Goal: Navigation & Orientation: Find specific page/section

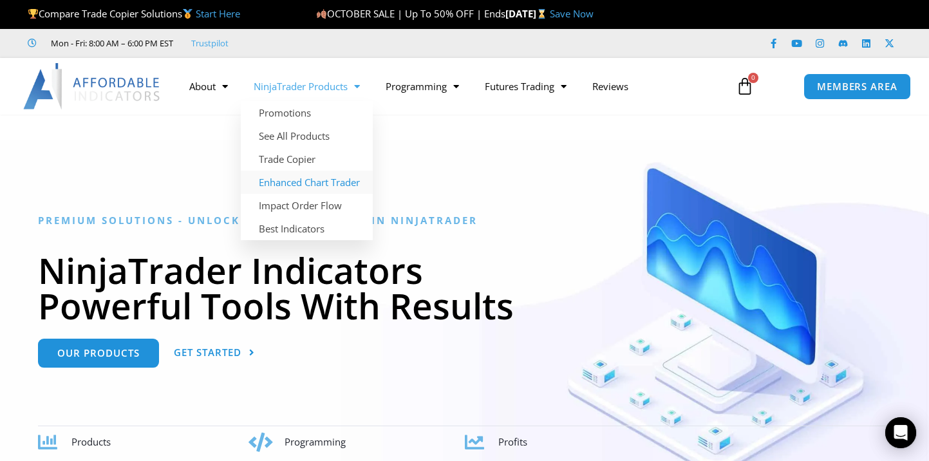
click at [315, 189] on link "Enhanced Chart Trader" at bounding box center [307, 182] width 132 height 23
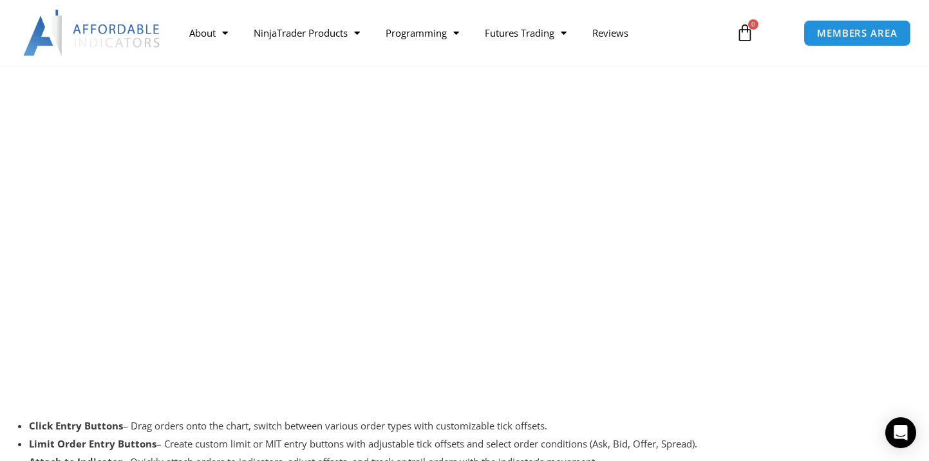
scroll to position [1665, 0]
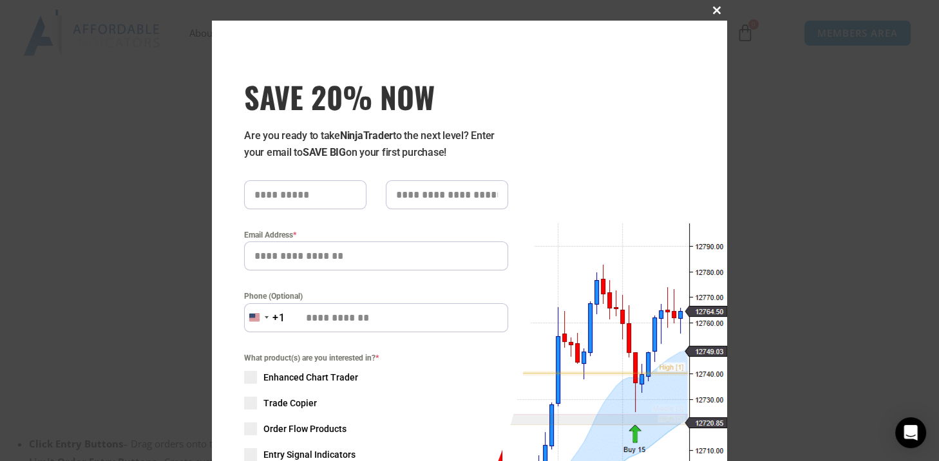
click at [714, 12] on span "SAVE 20% NOW popup" at bounding box center [716, 10] width 21 height 8
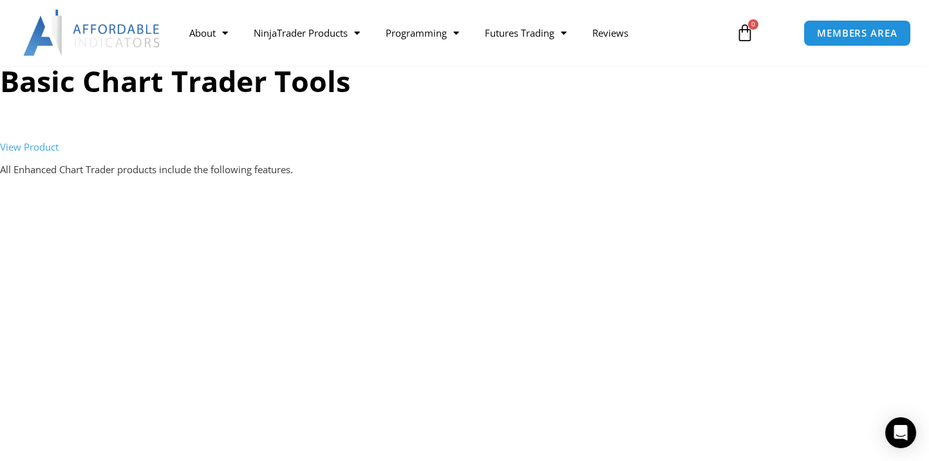
scroll to position [1278, 0]
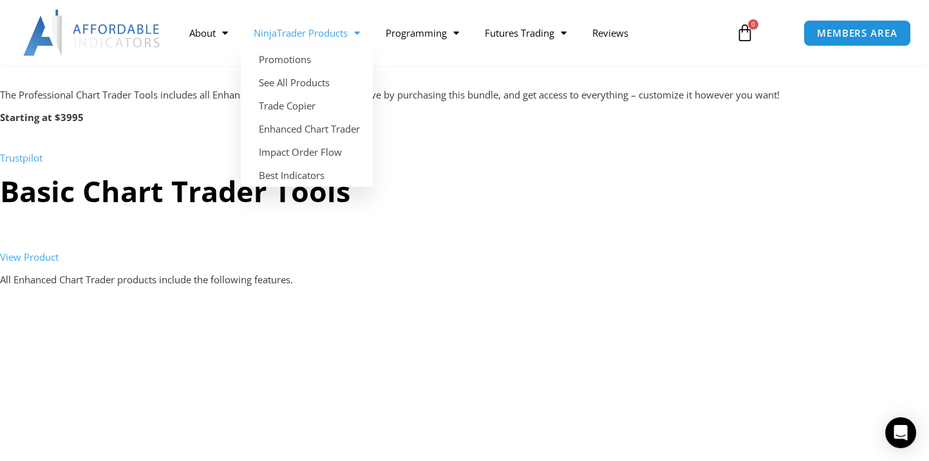
click at [350, 35] on span "Menu" at bounding box center [354, 33] width 12 height 23
